Goal: Check status: Check status

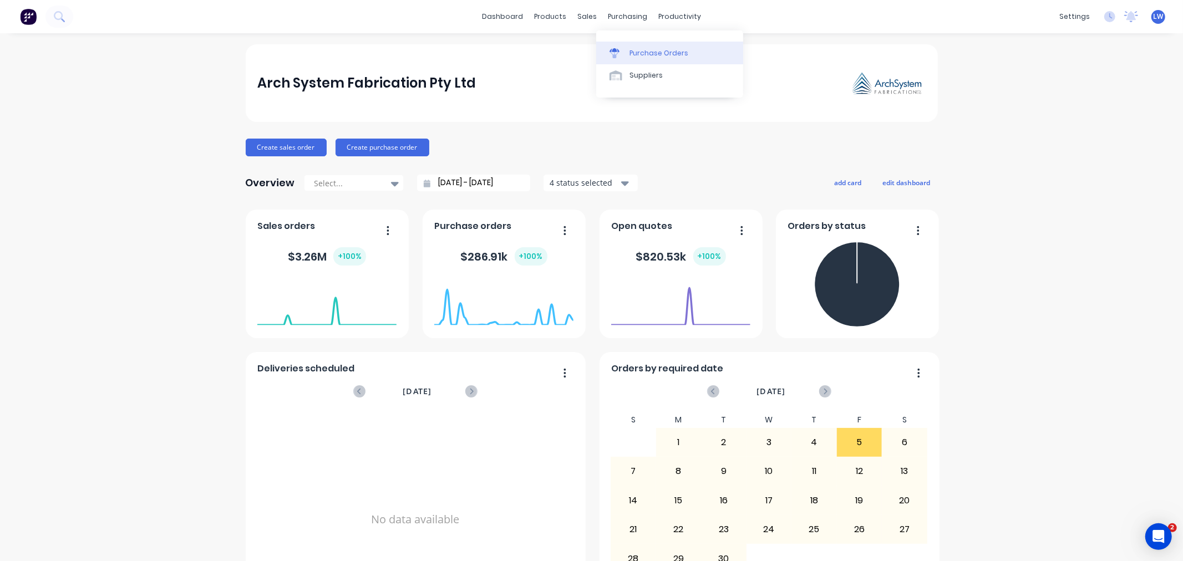
click at [627, 53] on link "Purchase Orders" at bounding box center [669, 53] width 147 height 22
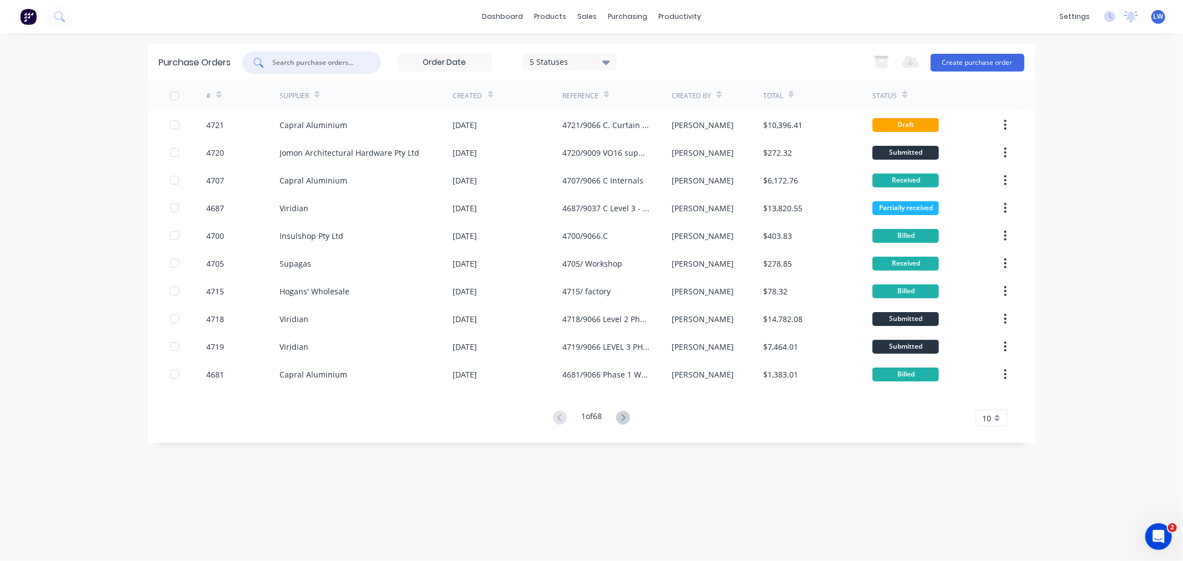
click at [302, 65] on input "text" at bounding box center [318, 62] width 92 height 11
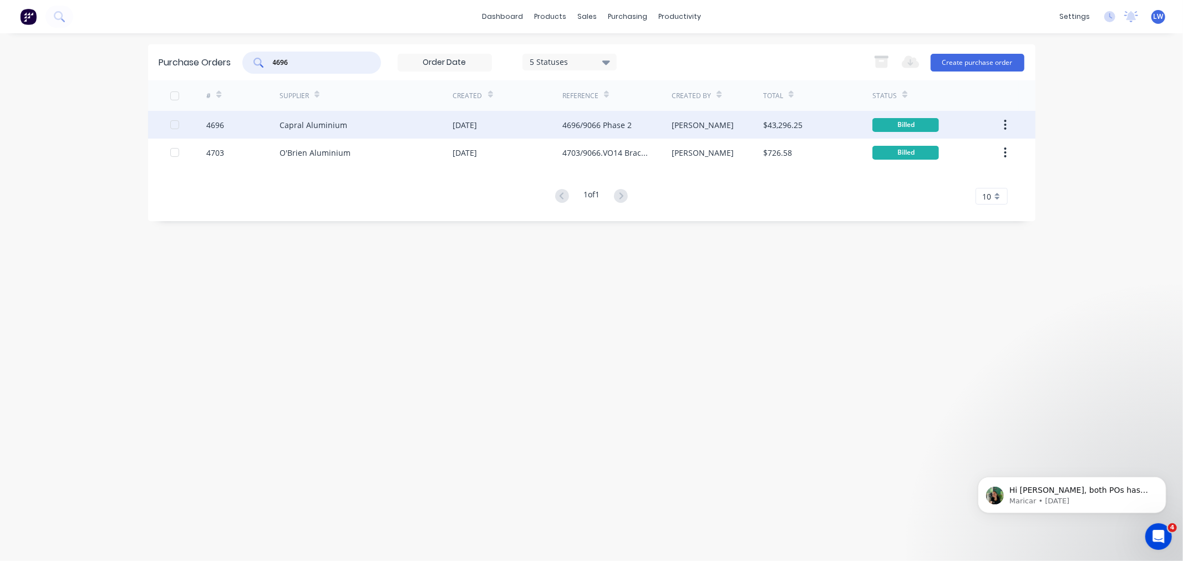
type input "4696"
click at [288, 123] on div "Capral Aluminium" at bounding box center [314, 125] width 68 height 12
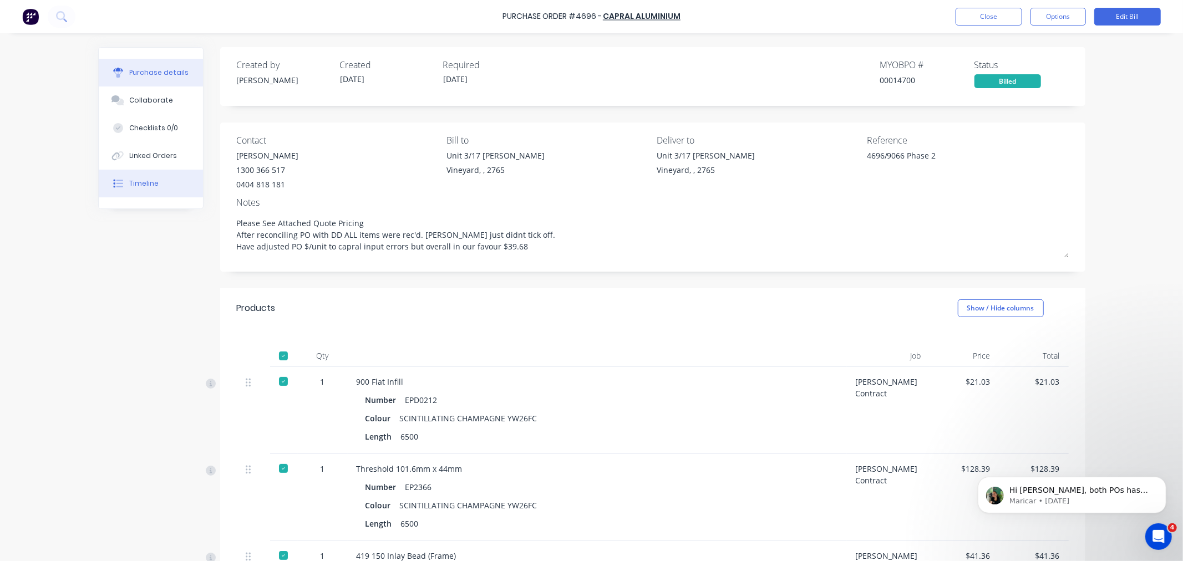
click at [122, 184] on button "Timeline" at bounding box center [151, 184] width 104 height 28
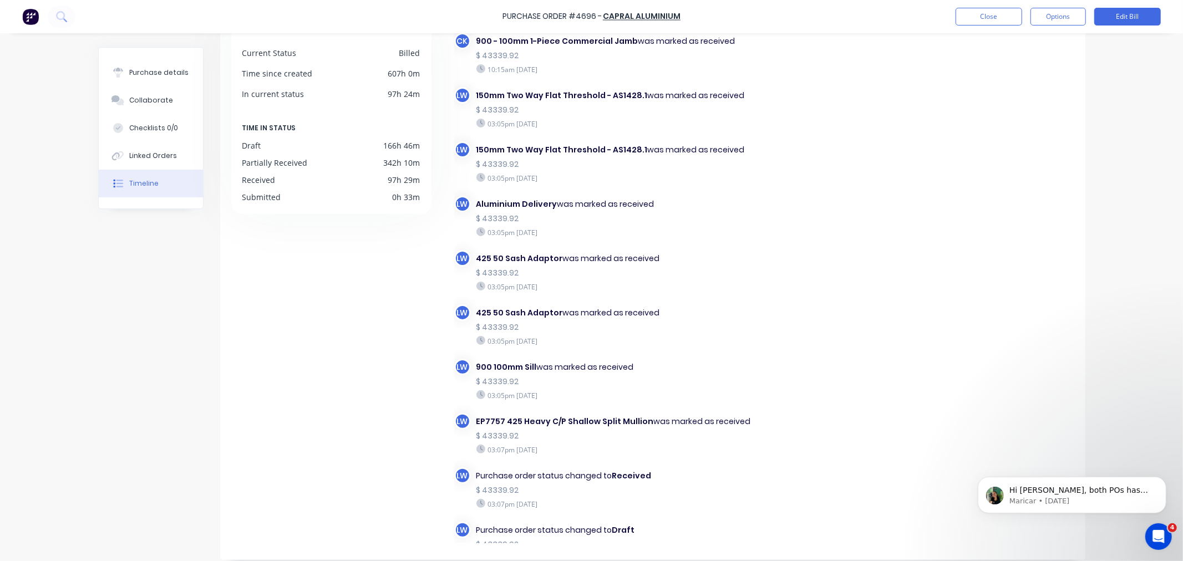
scroll to position [93, 0]
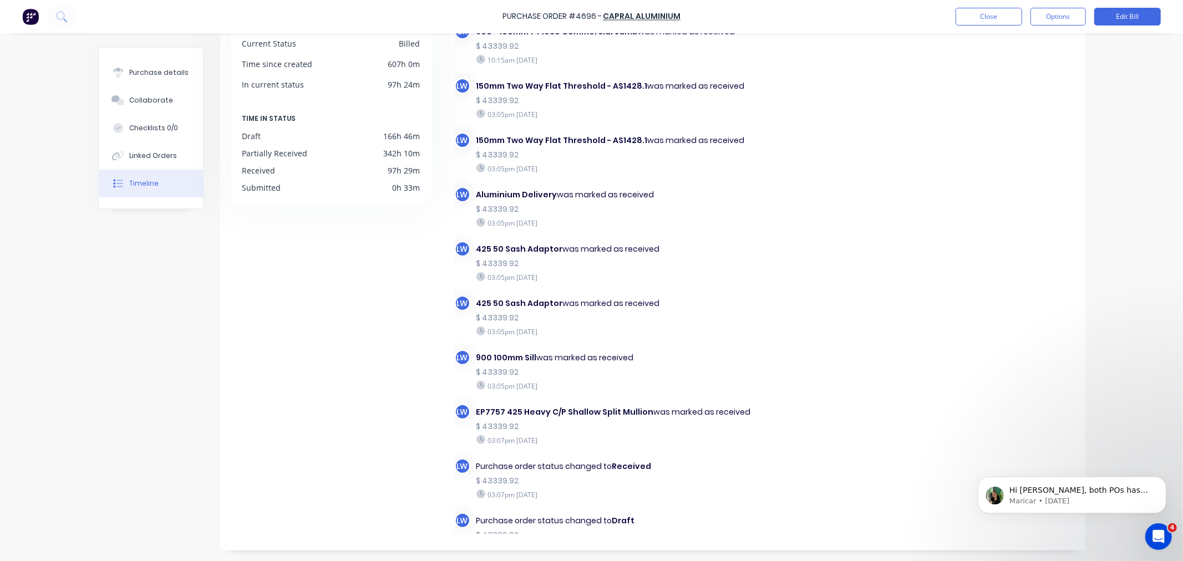
drag, startPoint x: 1106, startPoint y: 320, endPoint x: 1143, endPoint y: 290, distance: 48.5
click at [1107, 318] on div "Purchase Order #4696 - Capral Aluminium Close Options Edit Bill Purchase detail…" at bounding box center [591, 280] width 1183 height 561
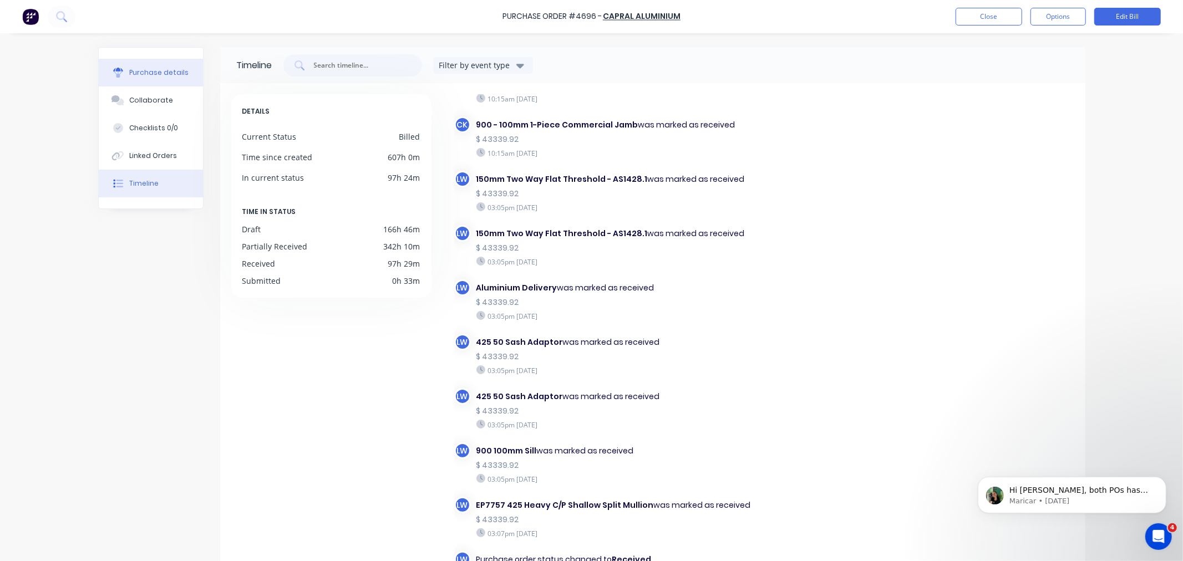
click at [141, 82] on button "Purchase details" at bounding box center [151, 73] width 104 height 28
type textarea "x"
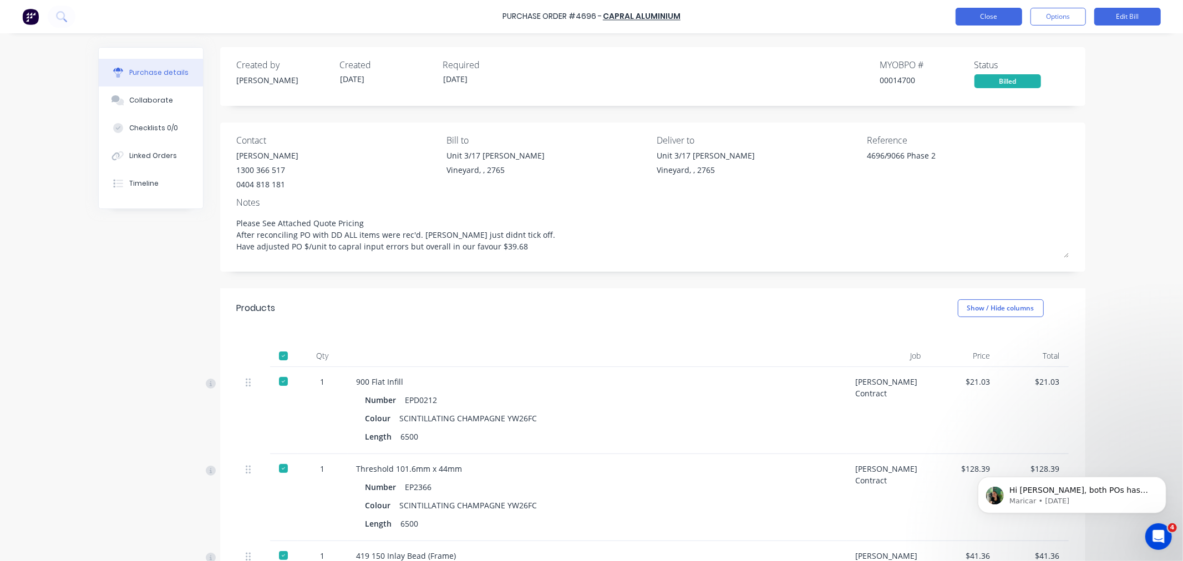
drag, startPoint x: 990, startPoint y: 18, endPoint x: 986, endPoint y: 22, distance: 6.3
click at [986, 22] on button "Close" at bounding box center [989, 17] width 67 height 18
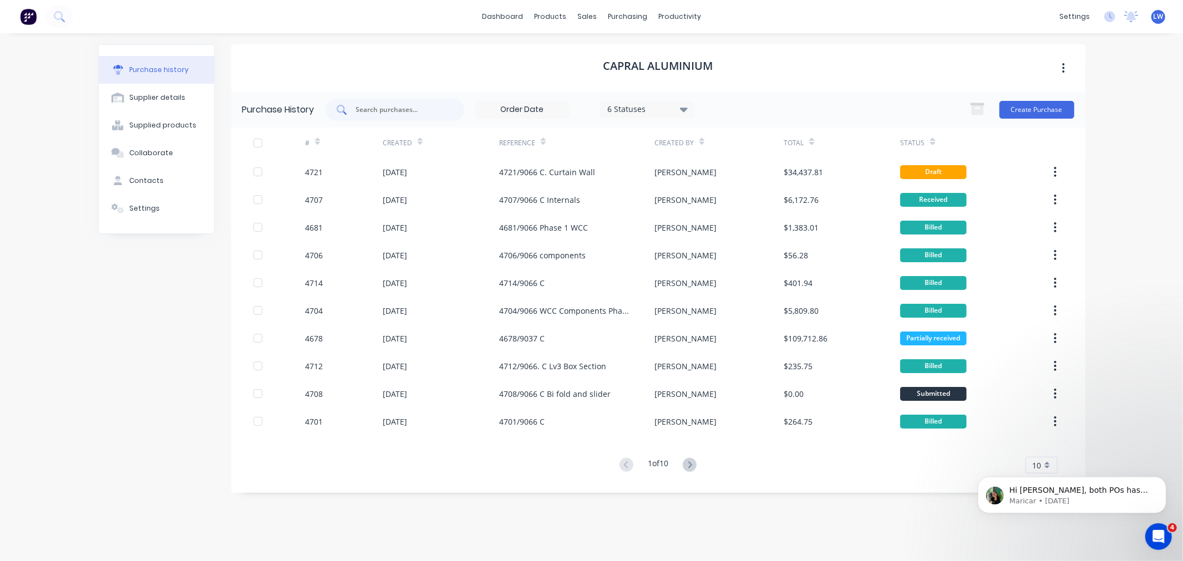
drag, startPoint x: 345, startPoint y: 112, endPoint x: 372, endPoint y: 109, distance: 26.8
click at [346, 112] on icon at bounding box center [344, 112] width 3 height 3
click at [640, 55] on div "Purchase Orders" at bounding box center [664, 53] width 59 height 10
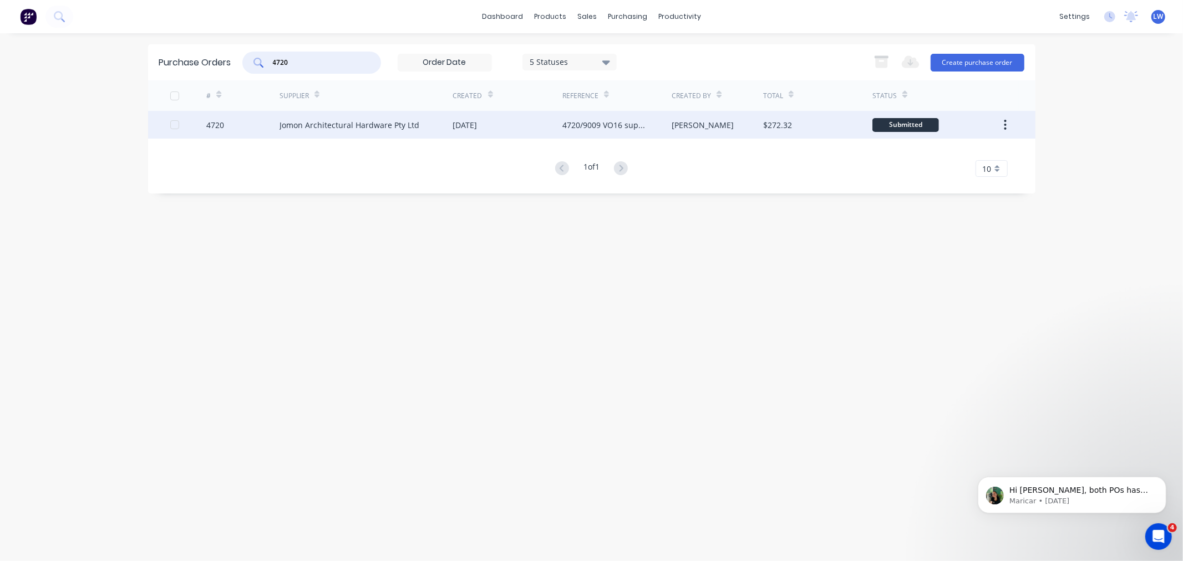
type input "4720"
click at [604, 129] on div "4720/9009 VO16 supply and install" at bounding box center [606, 125] width 87 height 12
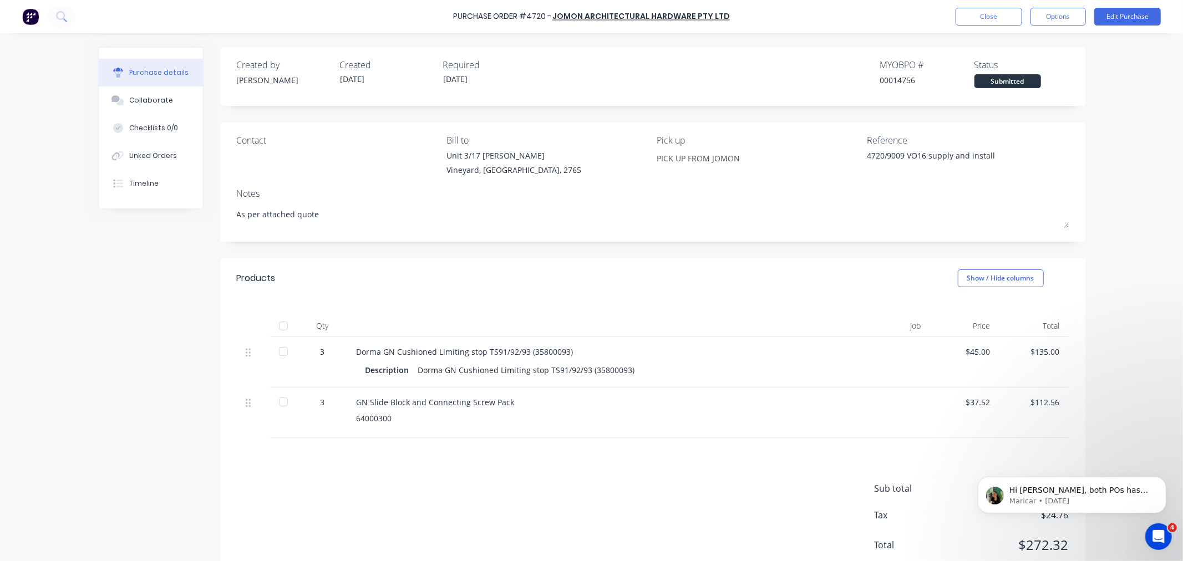
type textarea "x"
